Goal: Communication & Community: Connect with others

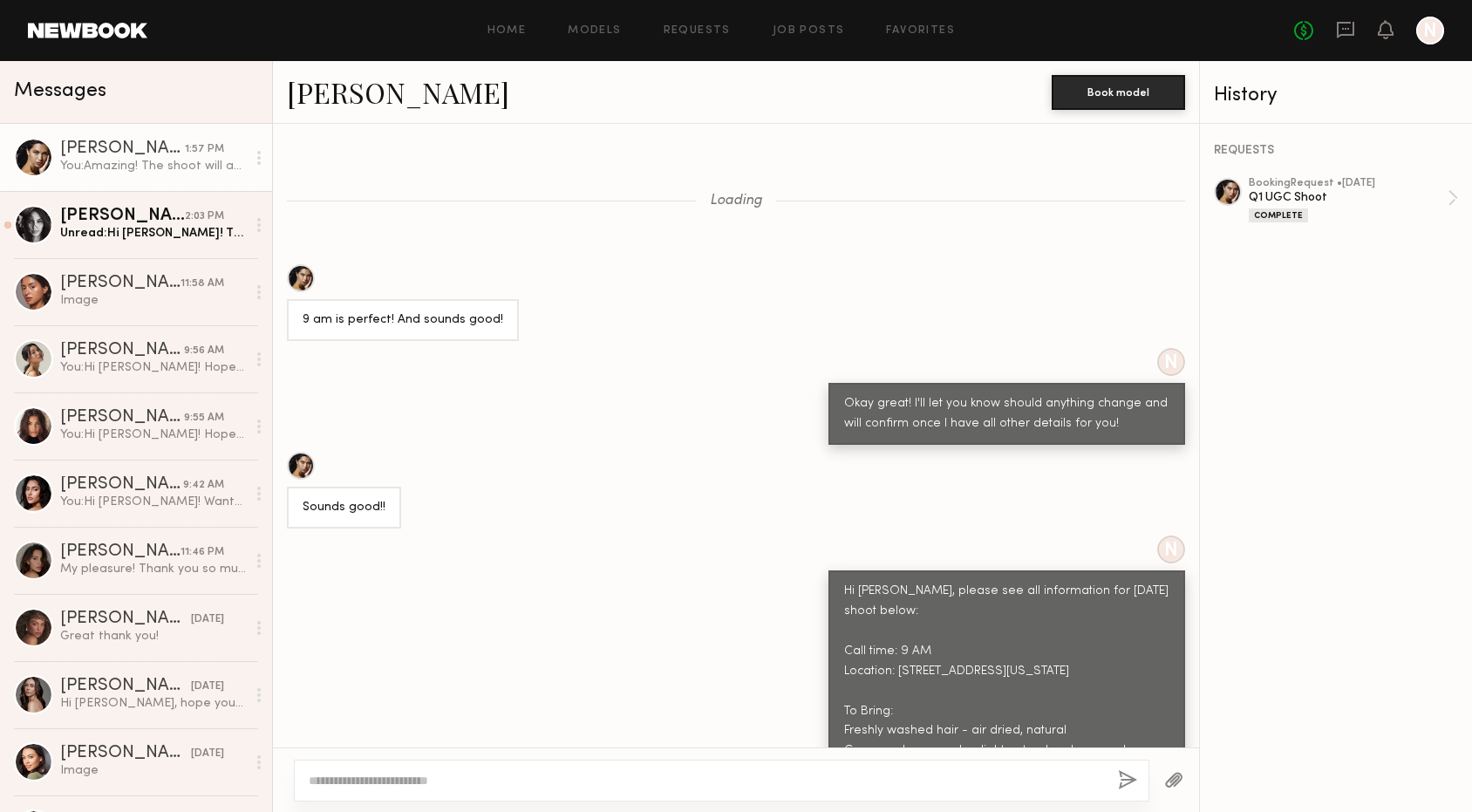
scroll to position [1504, 0]
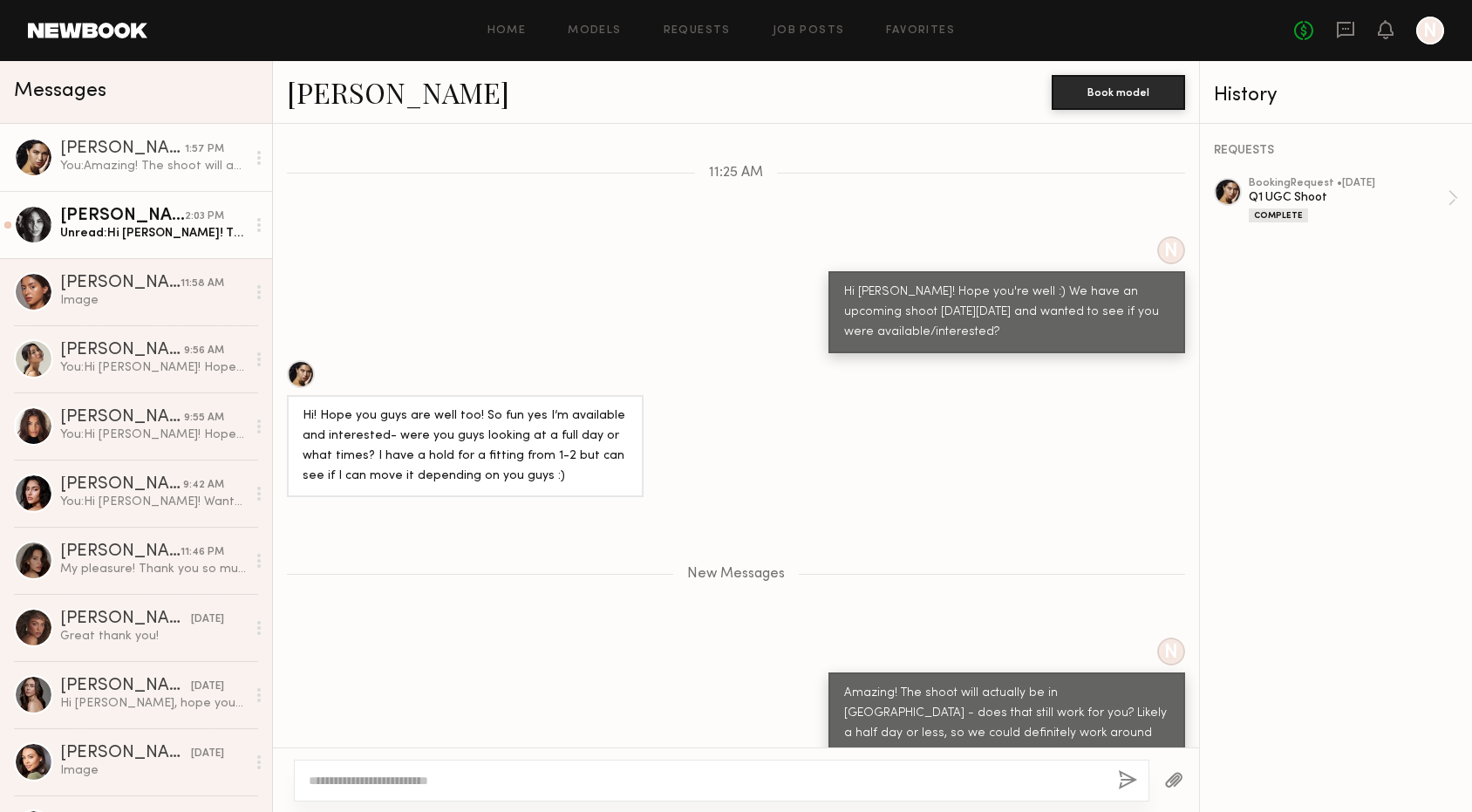
click at [176, 212] on div "[PERSON_NAME]" at bounding box center [122, 216] width 124 height 18
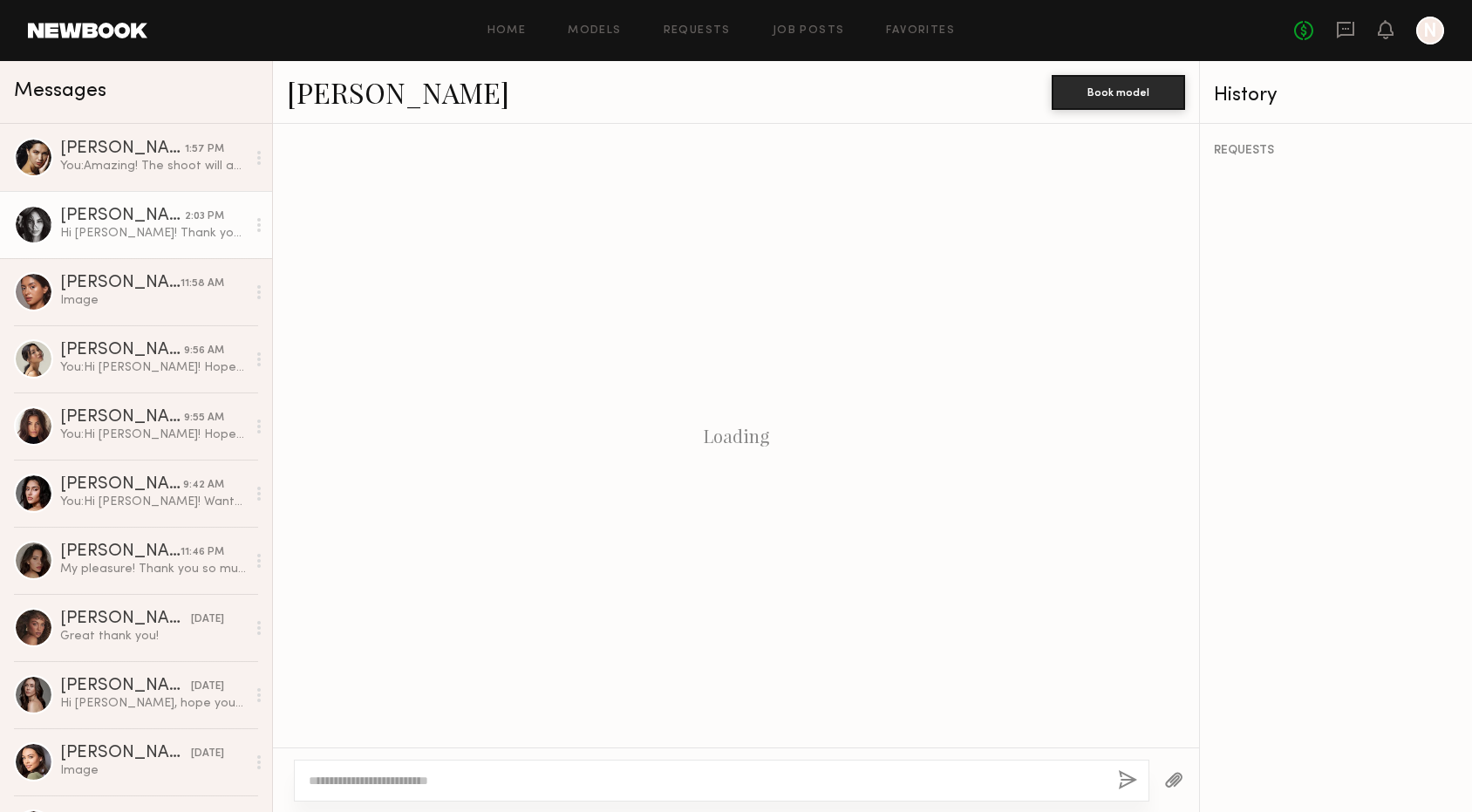
scroll to position [338, 0]
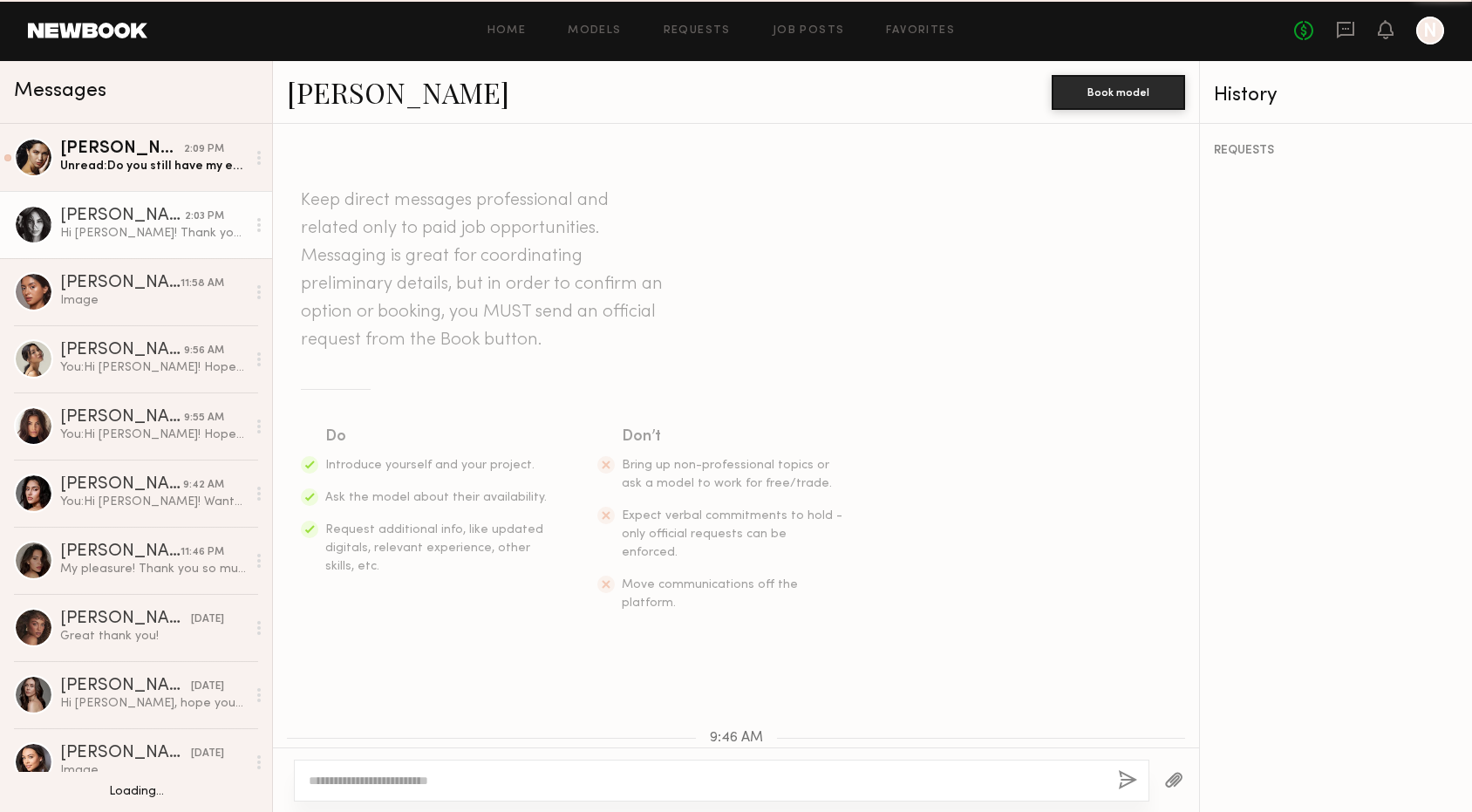
scroll to position [338, 0]
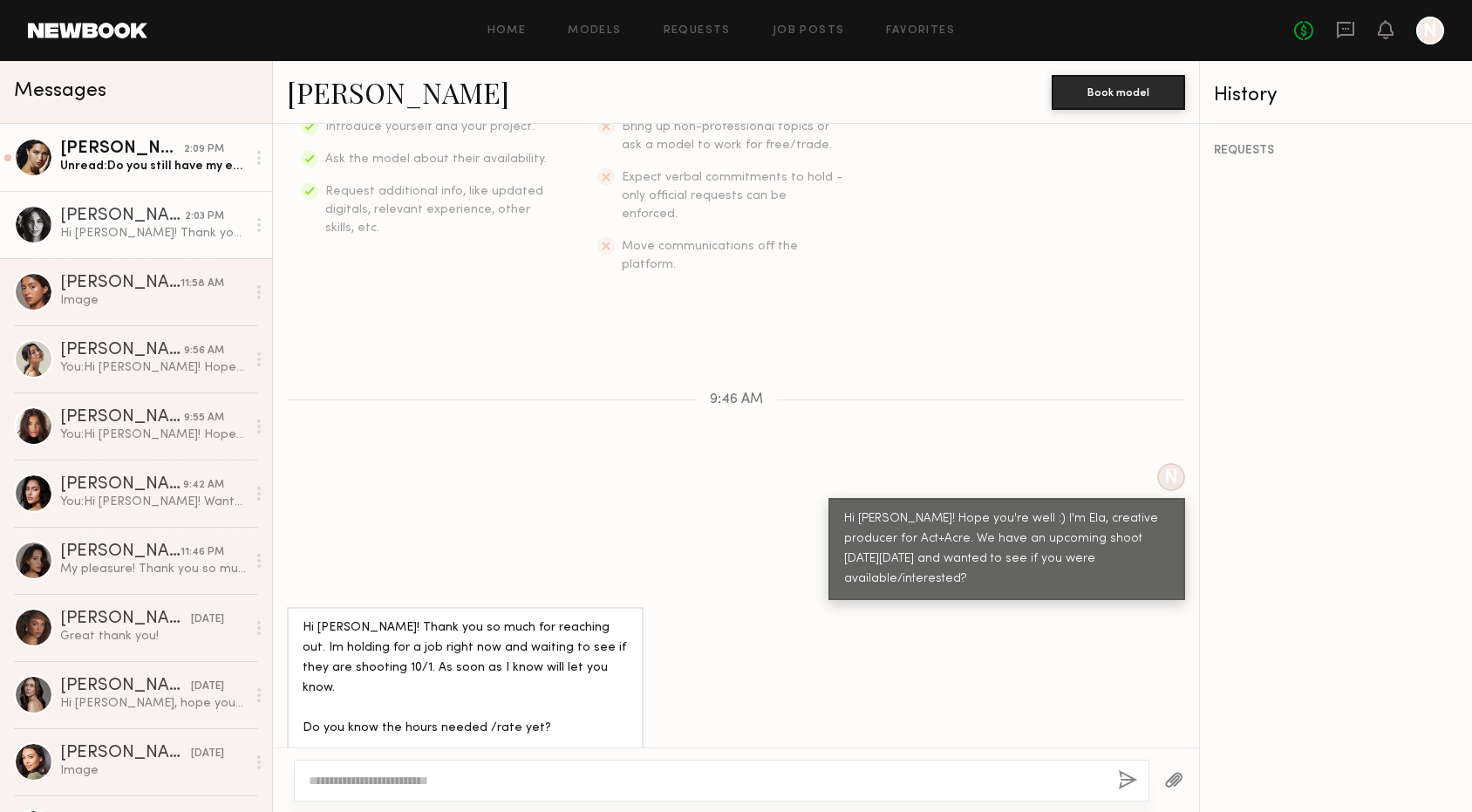
click at [118, 172] on div "Unread: Do you still have my email? [EMAIL_ADDRESS][DOMAIN_NAME]" at bounding box center [153, 166] width 185 height 17
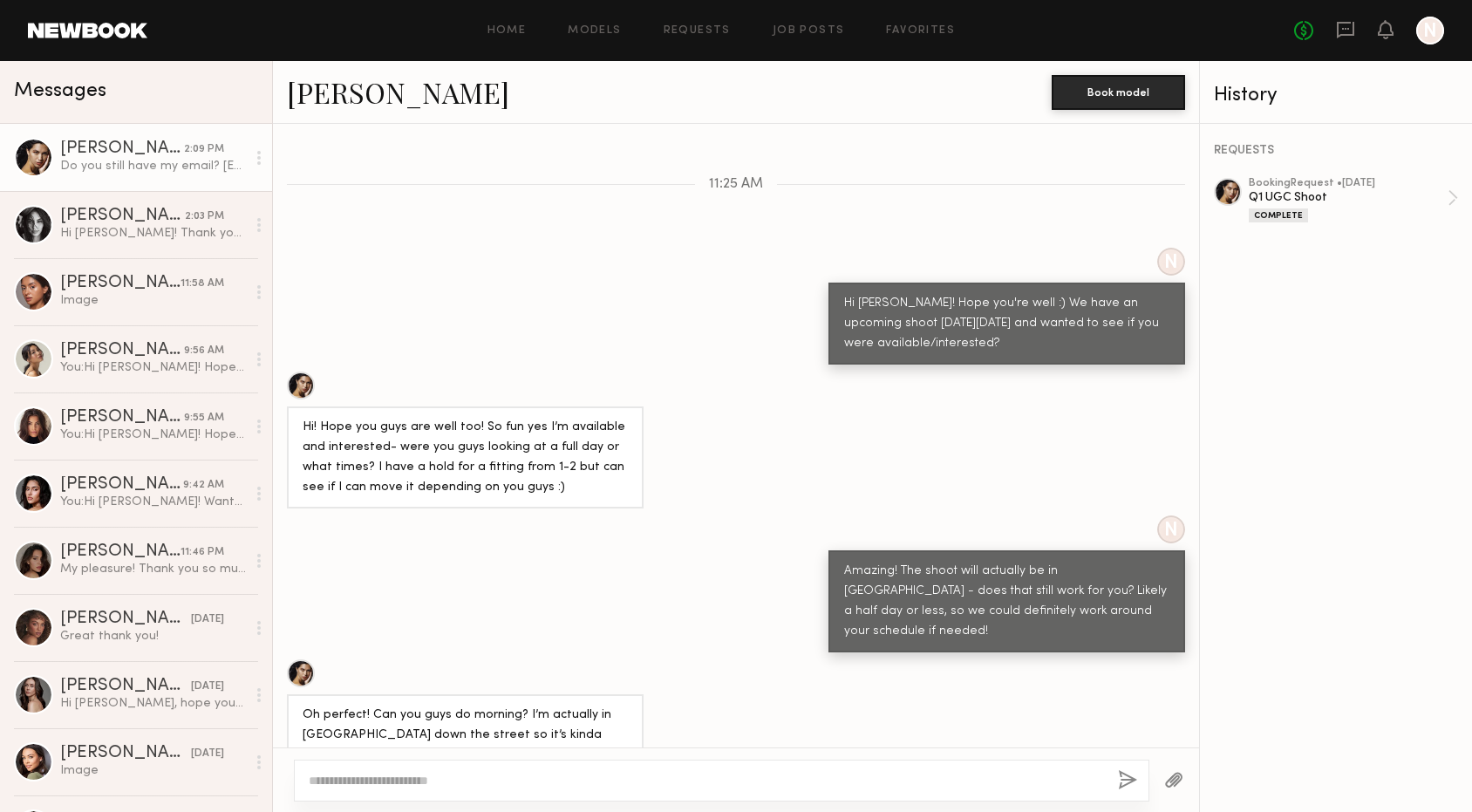
scroll to position [7127, 0]
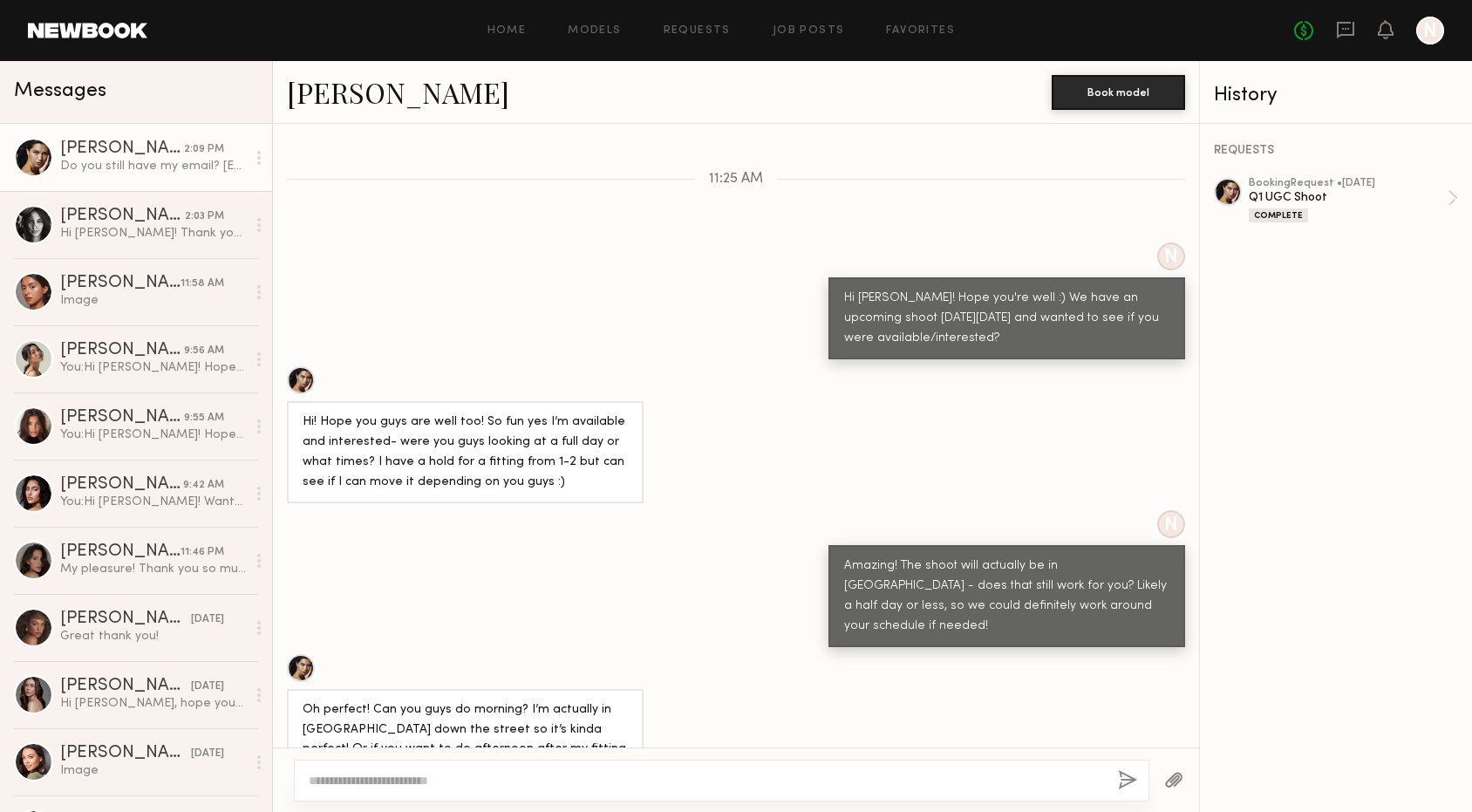
click at [399, 777] on textarea at bounding box center [706, 780] width 795 height 18
drag, startPoint x: 456, startPoint y: 713, endPoint x: 591, endPoint y: 721, distance: 135.2
copy div "[EMAIL_ADDRESS][DOMAIN_NAME]"
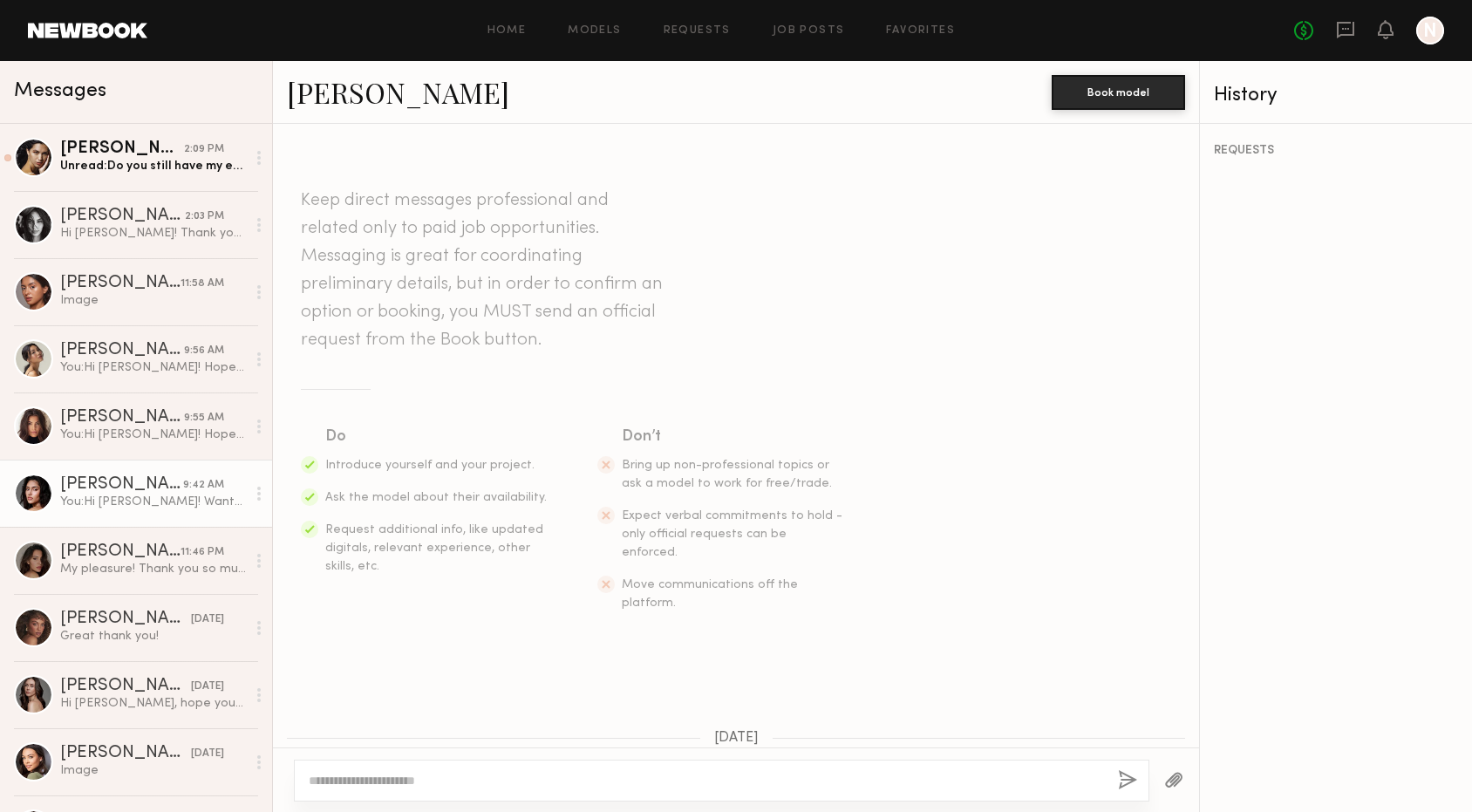
scroll to position [332, 0]
